Goal: Information Seeking & Learning: Learn about a topic

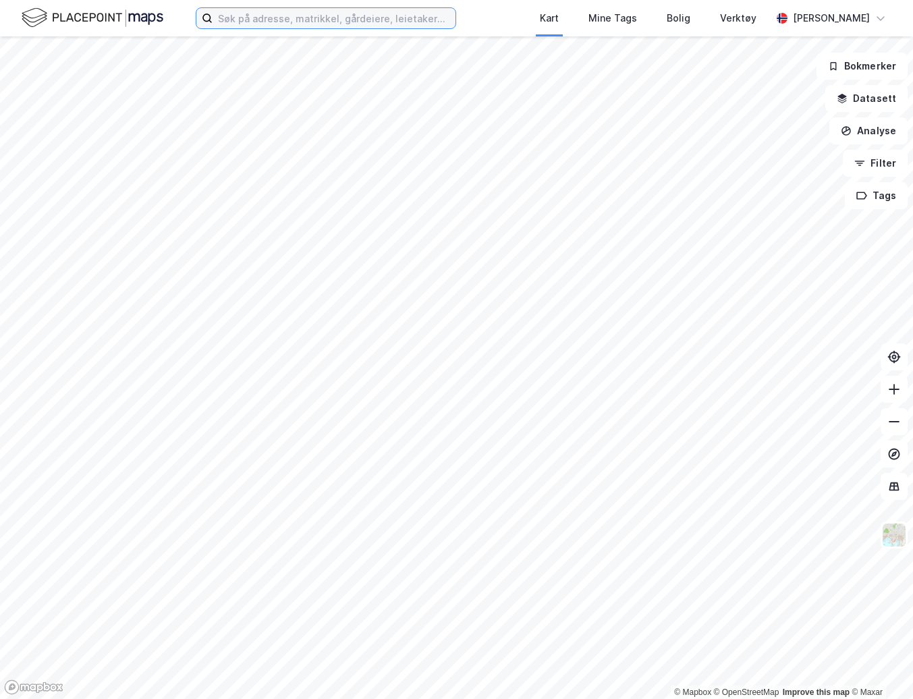
click at [285, 18] on input at bounding box center [334, 18] width 243 height 20
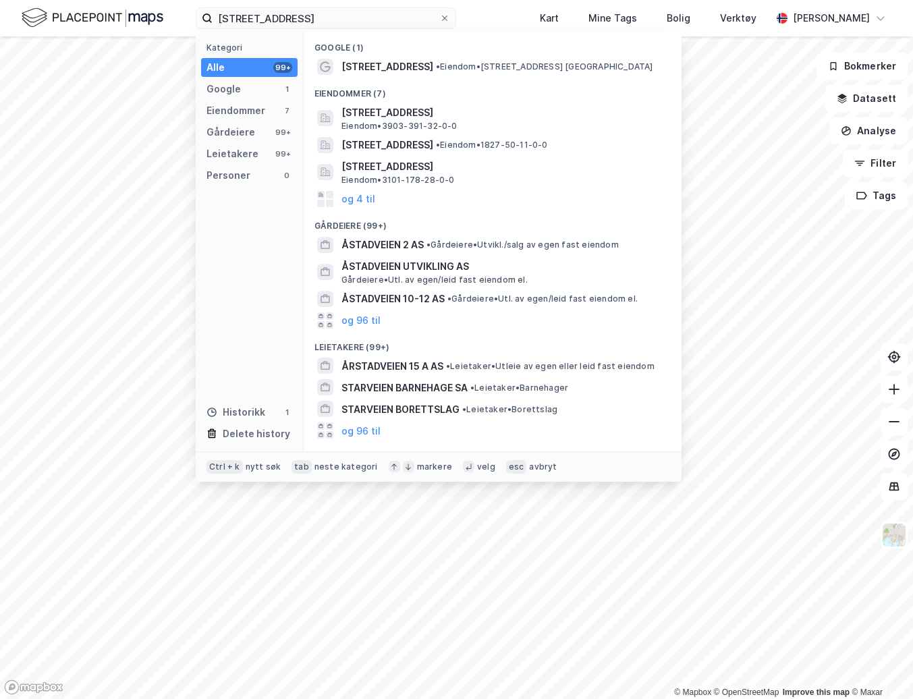
click at [416, 240] on span "ÅSTADVEIEN 2 AS" at bounding box center [382, 245] width 82 height 16
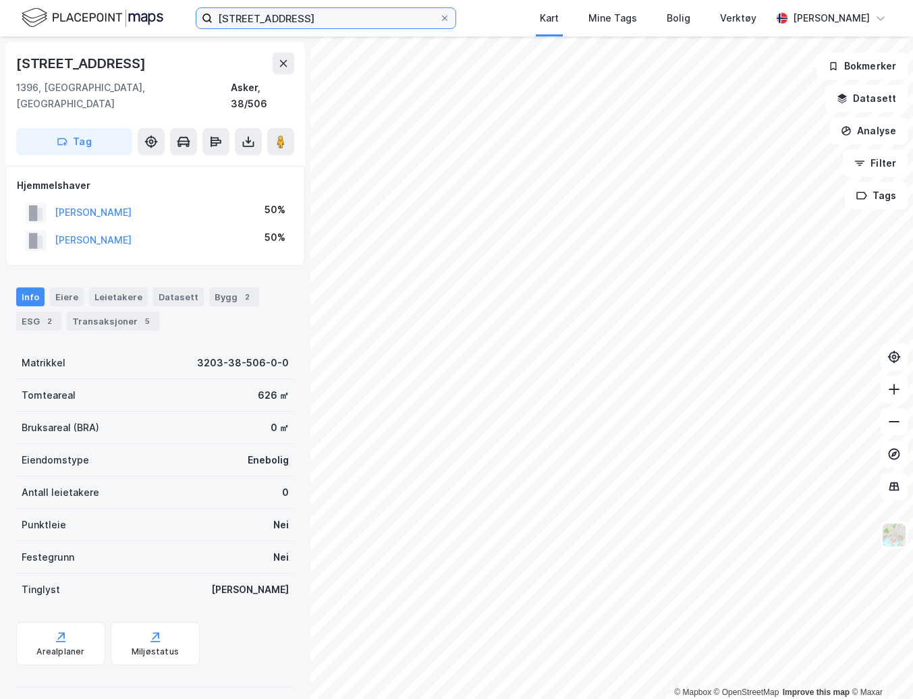
click at [316, 19] on input "[STREET_ADDRESS]" at bounding box center [326, 18] width 227 height 20
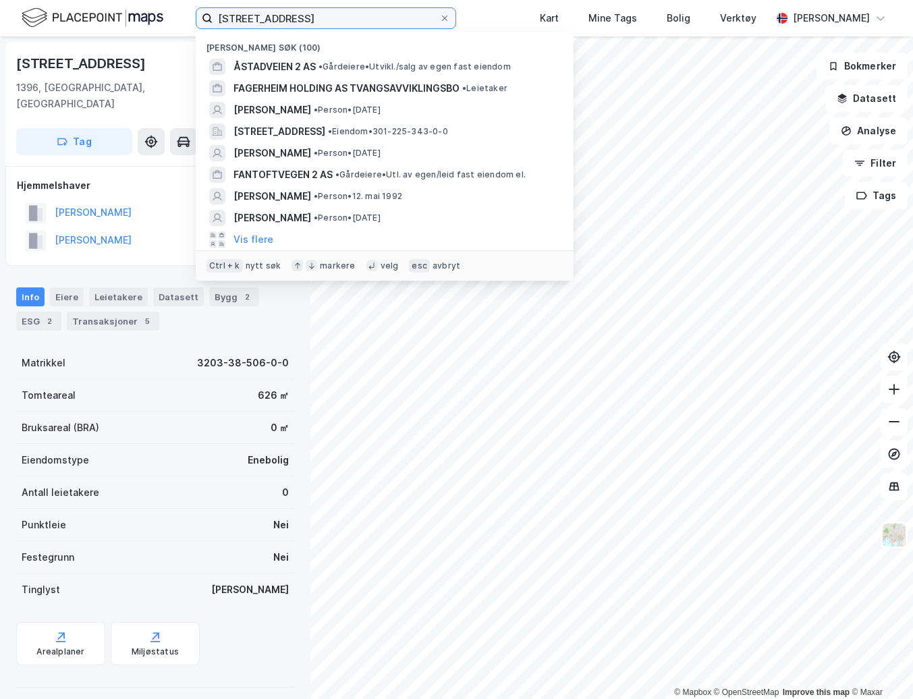
click at [316, 19] on input "[STREET_ADDRESS]" at bounding box center [326, 18] width 227 height 20
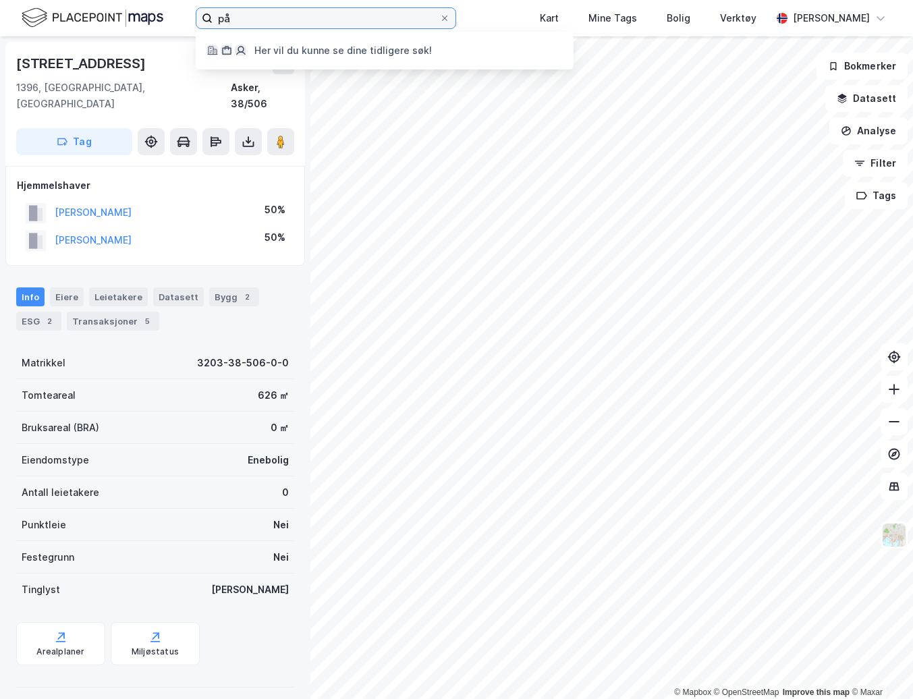
type input "p"
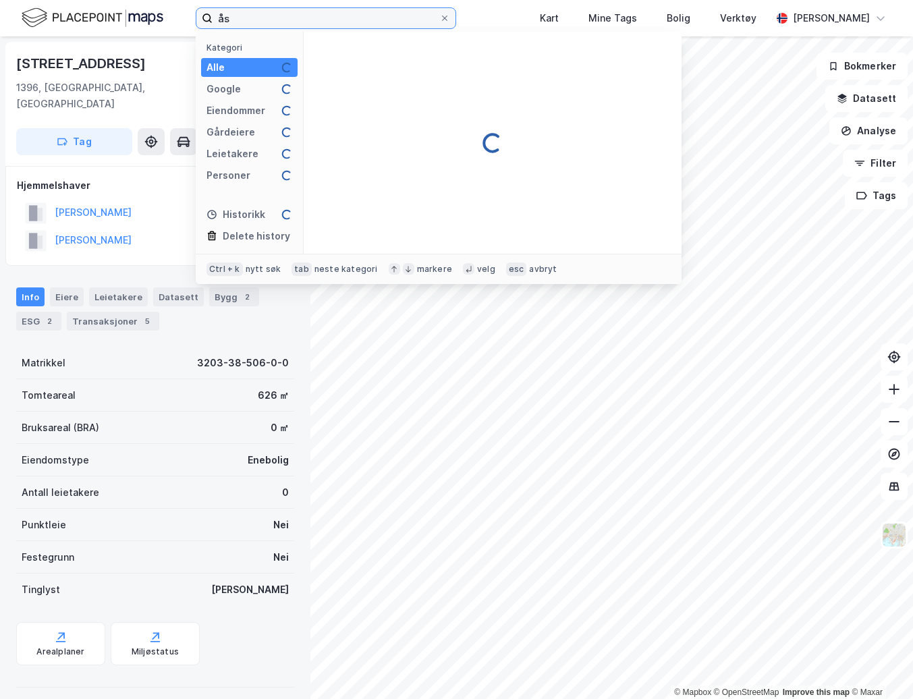
type input "å"
type input "35/10 asker"
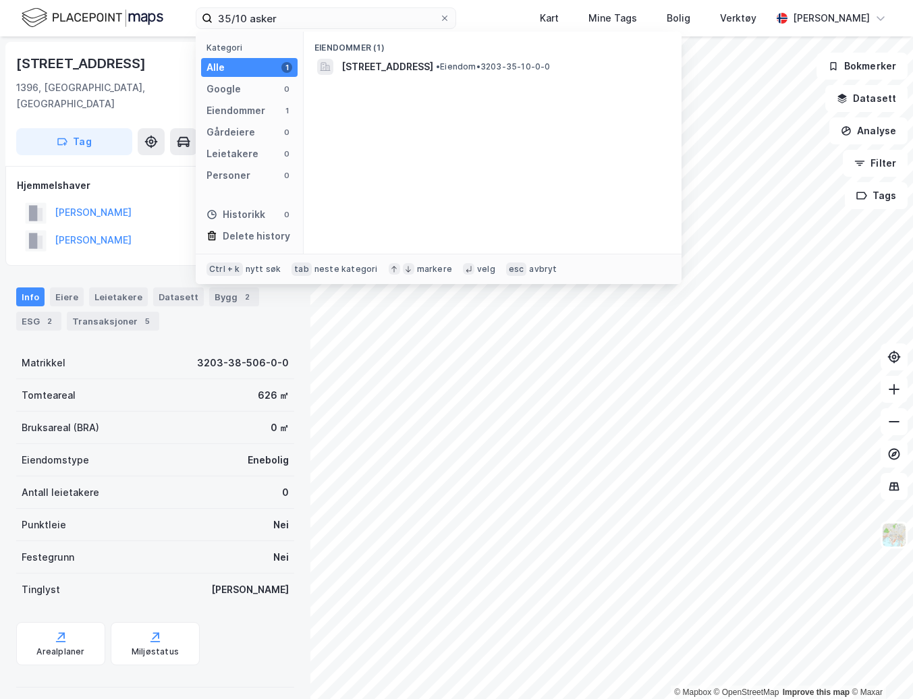
click at [401, 67] on span "[STREET_ADDRESS]" at bounding box center [387, 67] width 92 height 16
